Goal: Task Accomplishment & Management: Use online tool/utility

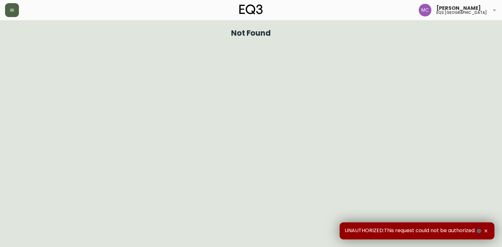
click at [9, 13] on button "button" at bounding box center [12, 10] width 14 height 14
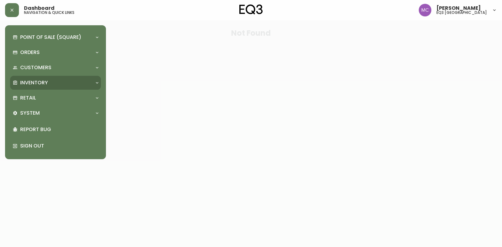
drag, startPoint x: 29, startPoint y: 81, endPoint x: 44, endPoint y: 94, distance: 20.1
click at [32, 83] on p "Inventory" at bounding box center [34, 82] width 28 height 7
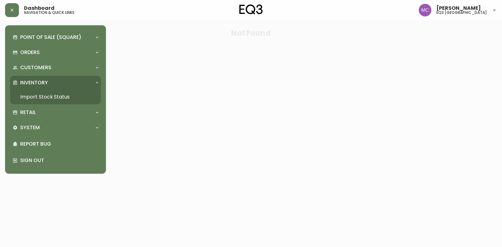
click at [40, 95] on link "Import Stock Status" at bounding box center [55, 97] width 91 height 15
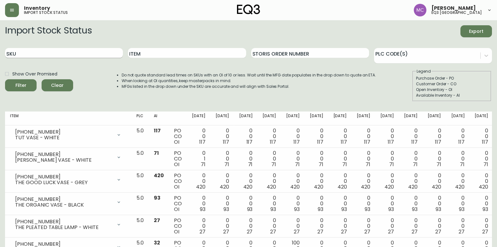
click at [84, 50] on input "SKU" at bounding box center [64, 53] width 118 height 10
paste input "[PHONE_NUMBER]"
type input "[PHONE_NUMBER]"
click at [5, 79] on button "Filter" at bounding box center [21, 85] width 32 height 12
